Goal: Find specific page/section: Find specific page/section

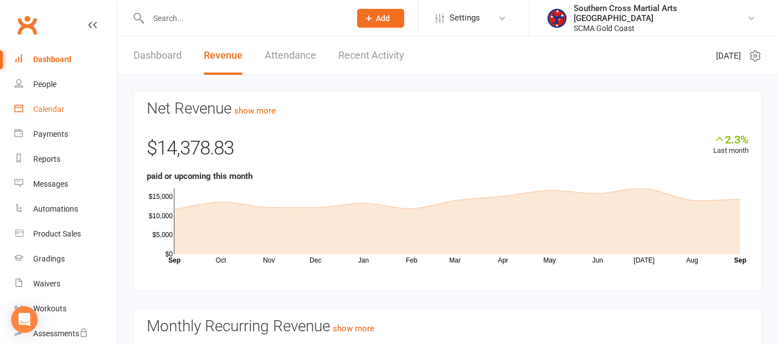
click at [48, 106] on div "Calendar" at bounding box center [48, 109] width 31 height 9
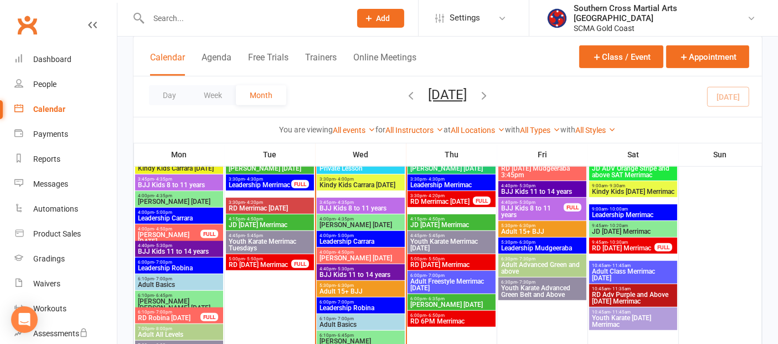
scroll to position [677, 0]
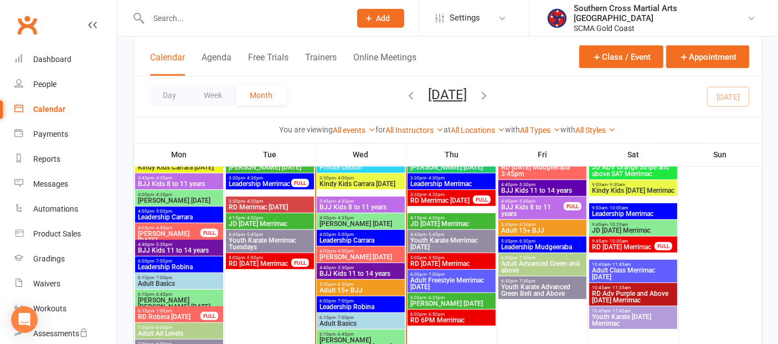
click at [375, 207] on span "BJJ Kids 8 to 11 years" at bounding box center [361, 207] width 84 height 7
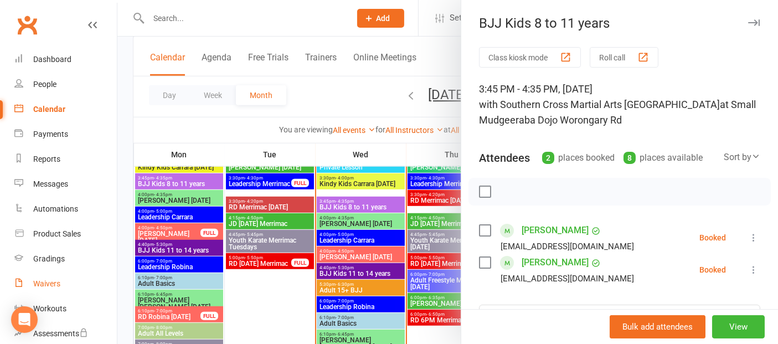
click at [52, 284] on div "Waivers" at bounding box center [46, 283] width 27 height 9
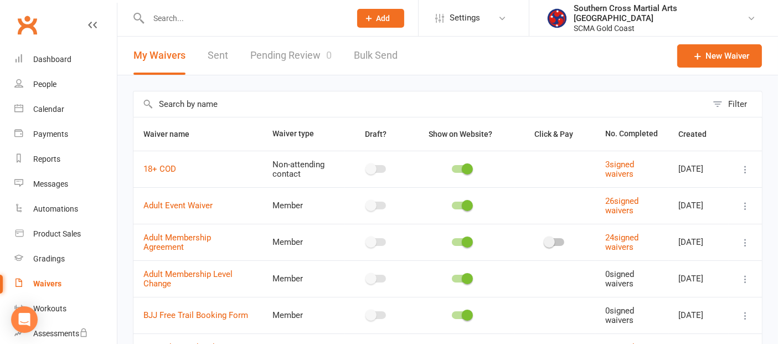
click at [266, 51] on link "Pending Review 0" at bounding box center [290, 56] width 81 height 38
